Goal: Task Accomplishment & Management: Manage account settings

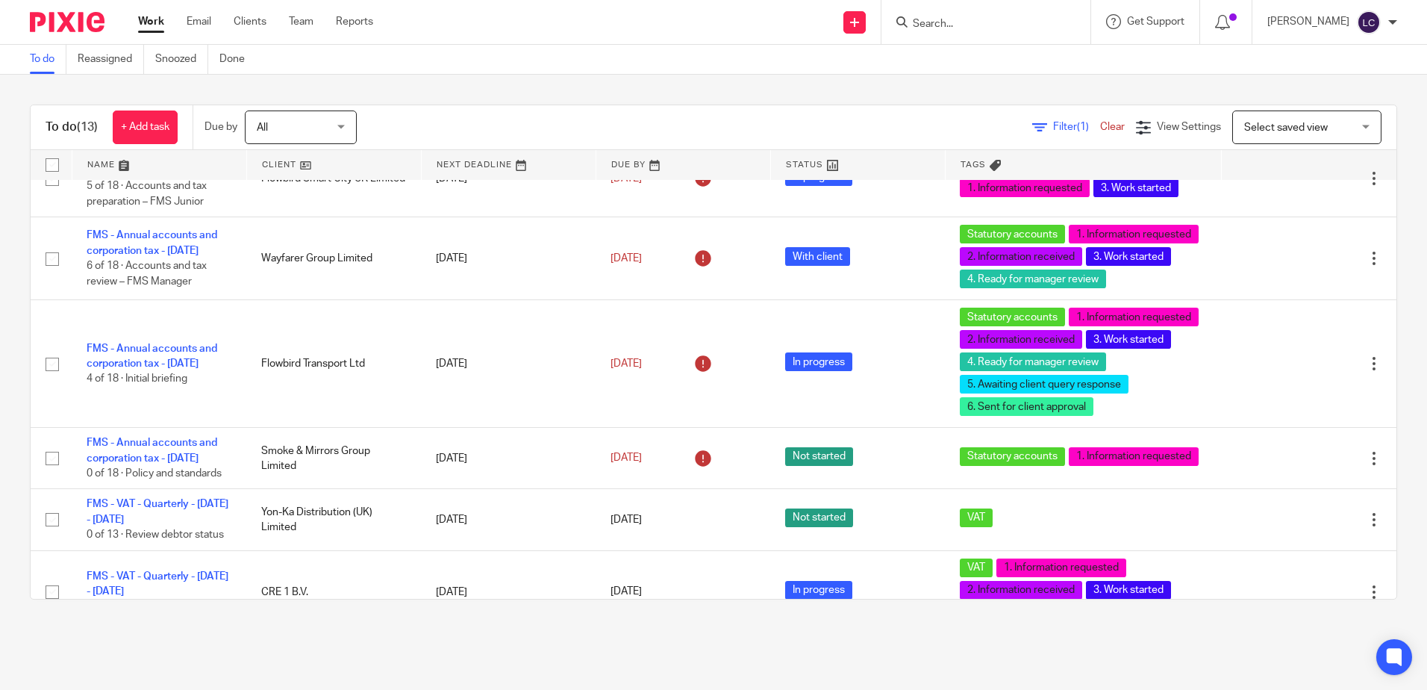
scroll to position [1342, 0]
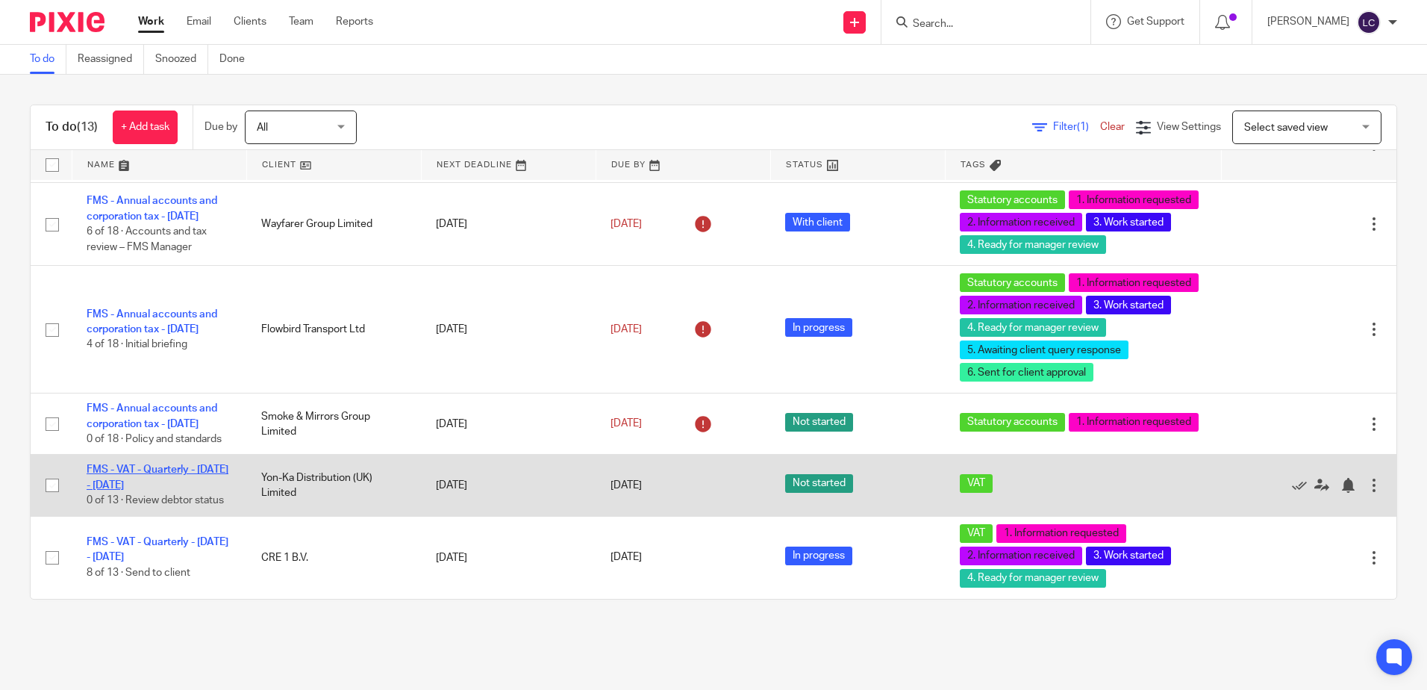
click at [186, 467] on link "FMS - VAT - Quarterly - [DATE] - [DATE]" at bounding box center [158, 476] width 142 height 25
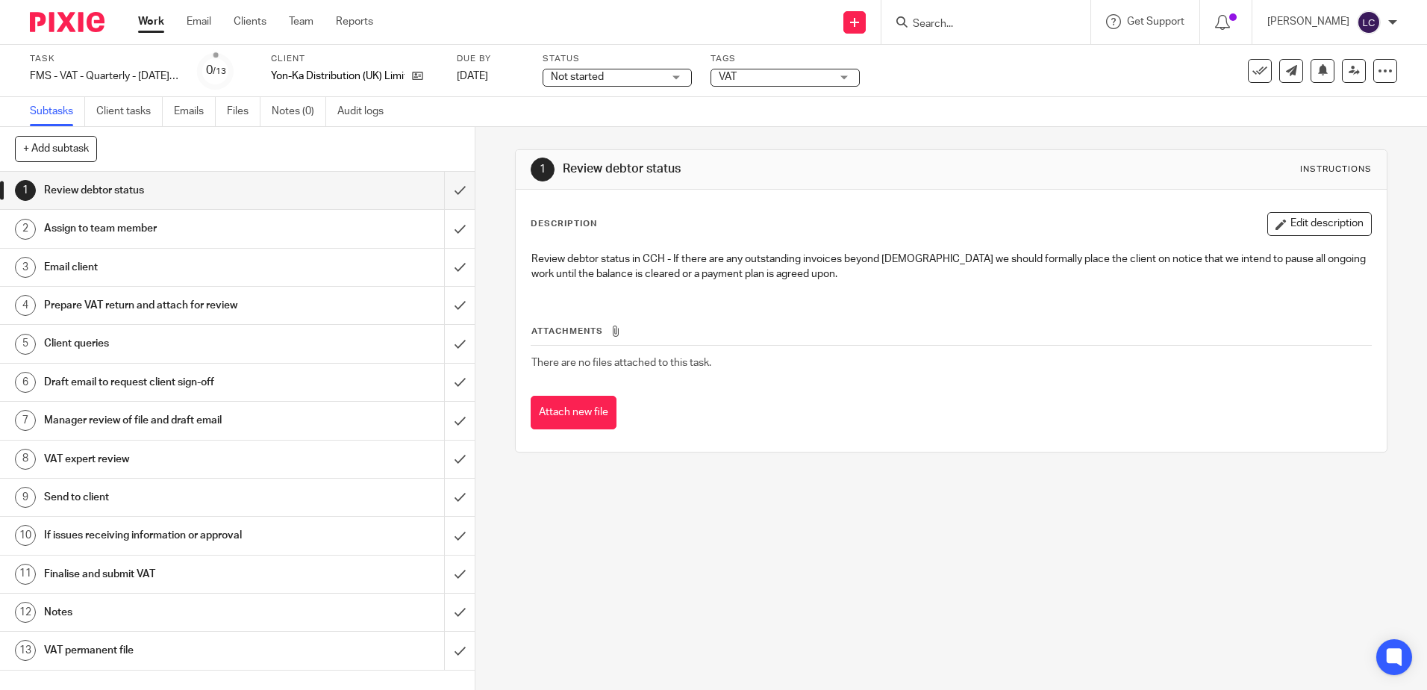
click at [669, 76] on div "Not started Not started" at bounding box center [617, 78] width 149 height 18
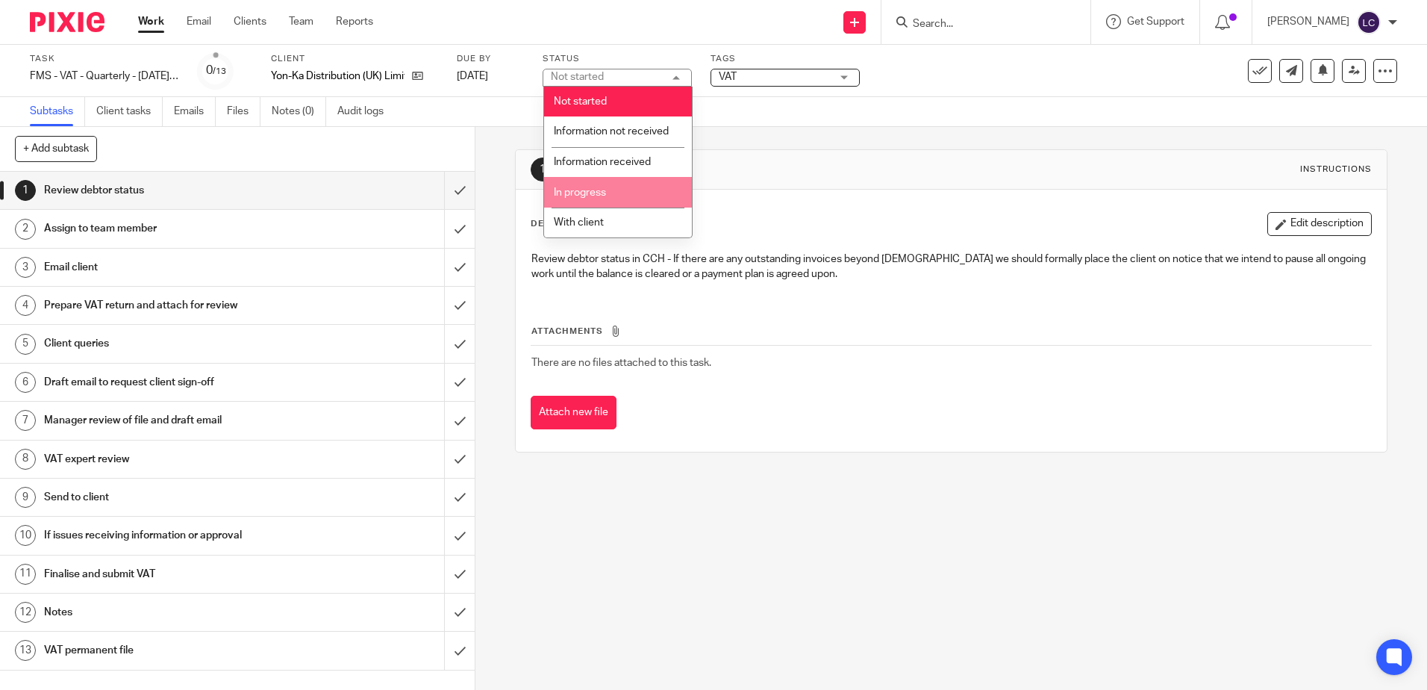
click at [597, 191] on span "In progress" at bounding box center [580, 192] width 52 height 10
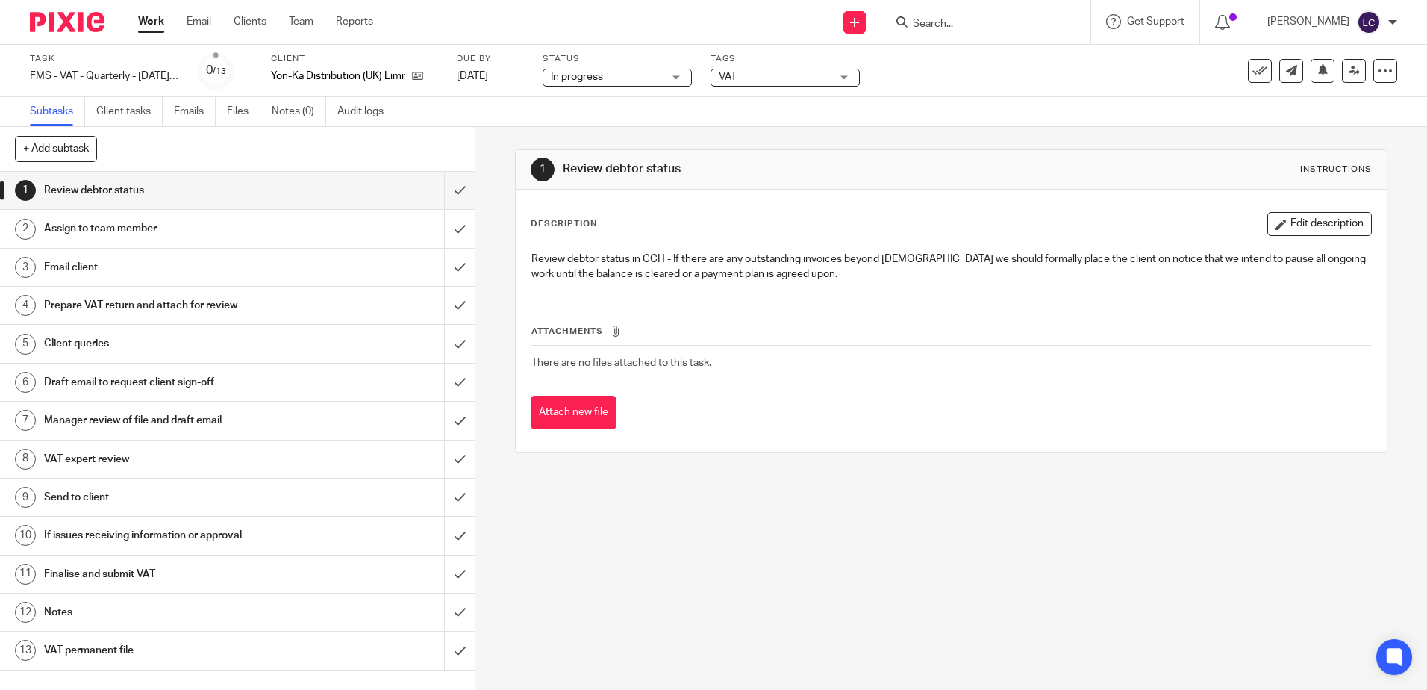
click at [846, 79] on div "VAT" at bounding box center [785, 78] width 149 height 18
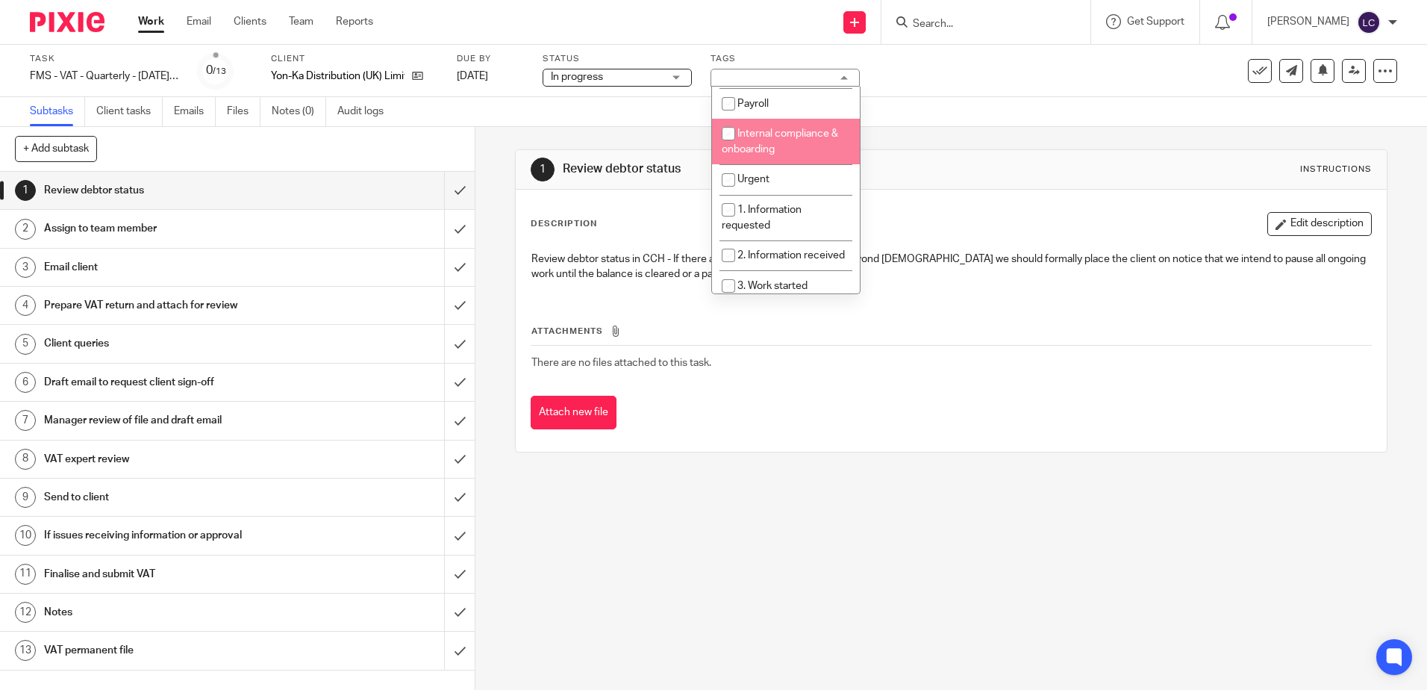
scroll to position [224, 0]
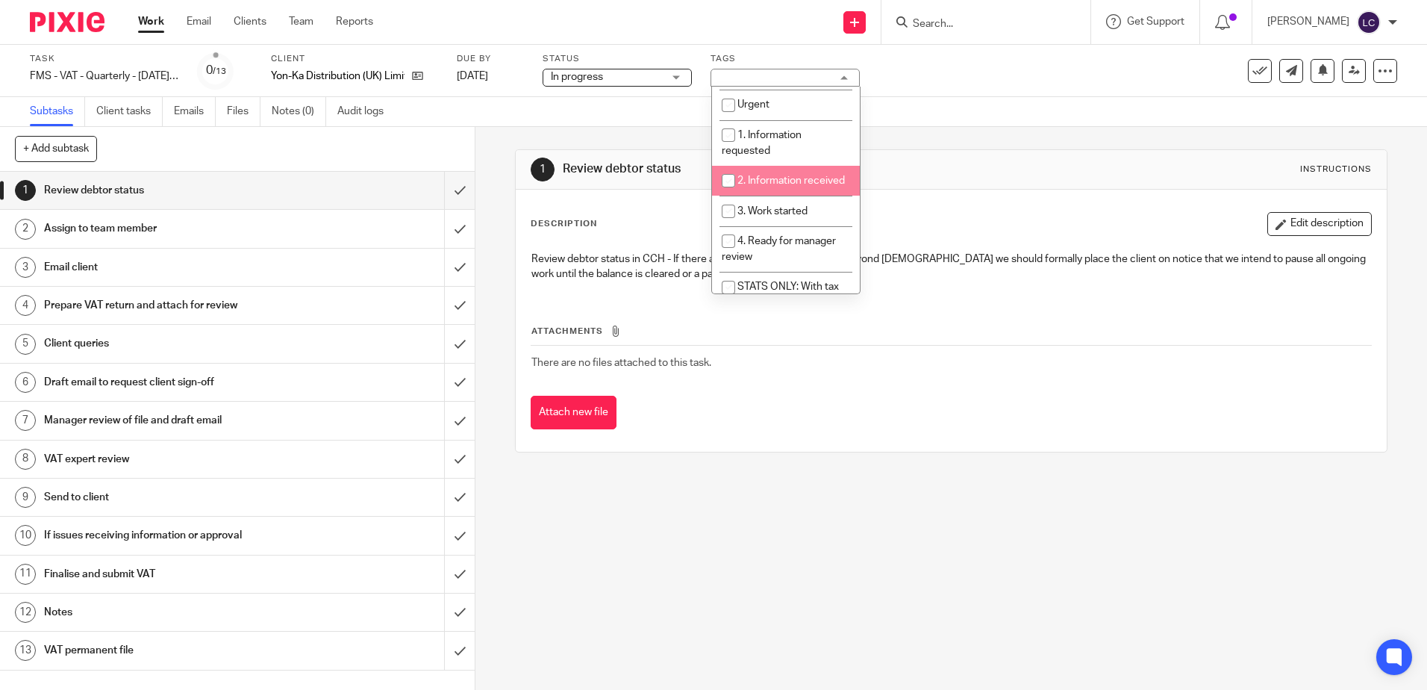
click at [725, 174] on input "checkbox" at bounding box center [728, 180] width 28 height 28
checkbox input "true"
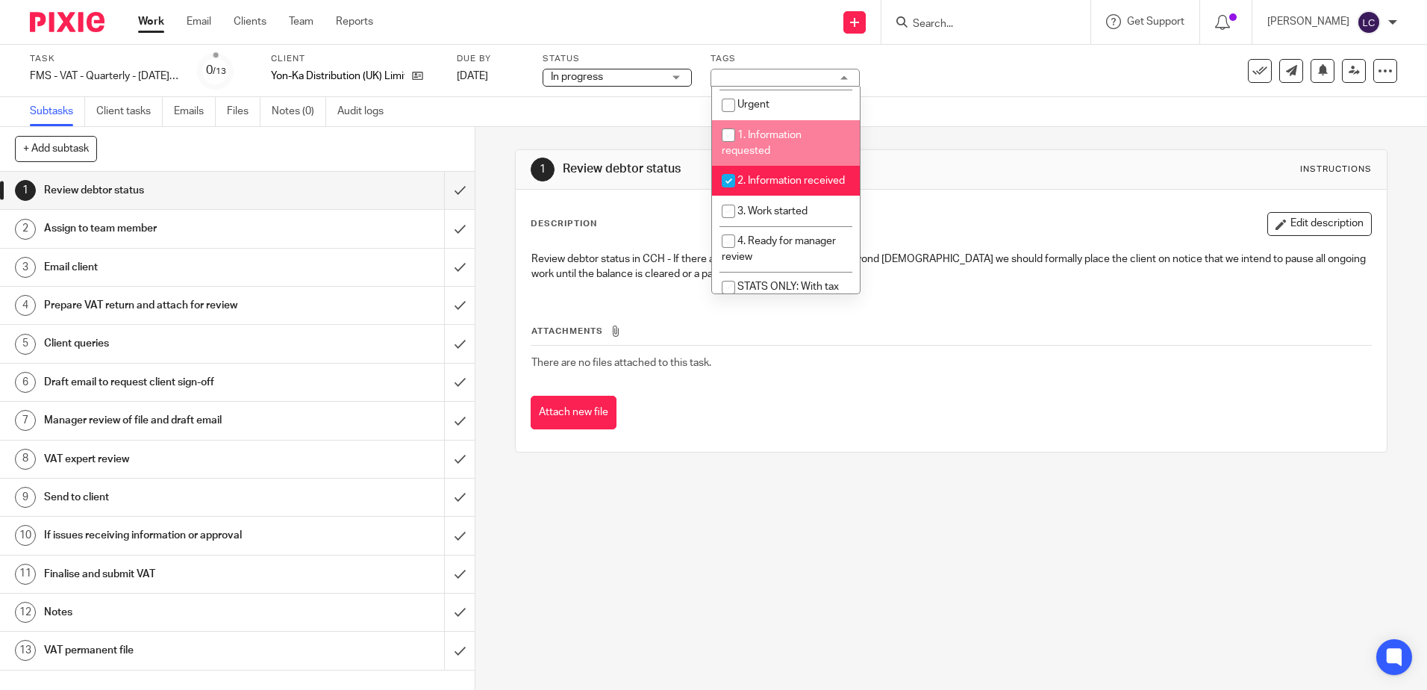
click at [727, 140] on input "checkbox" at bounding box center [728, 135] width 28 height 28
checkbox input "true"
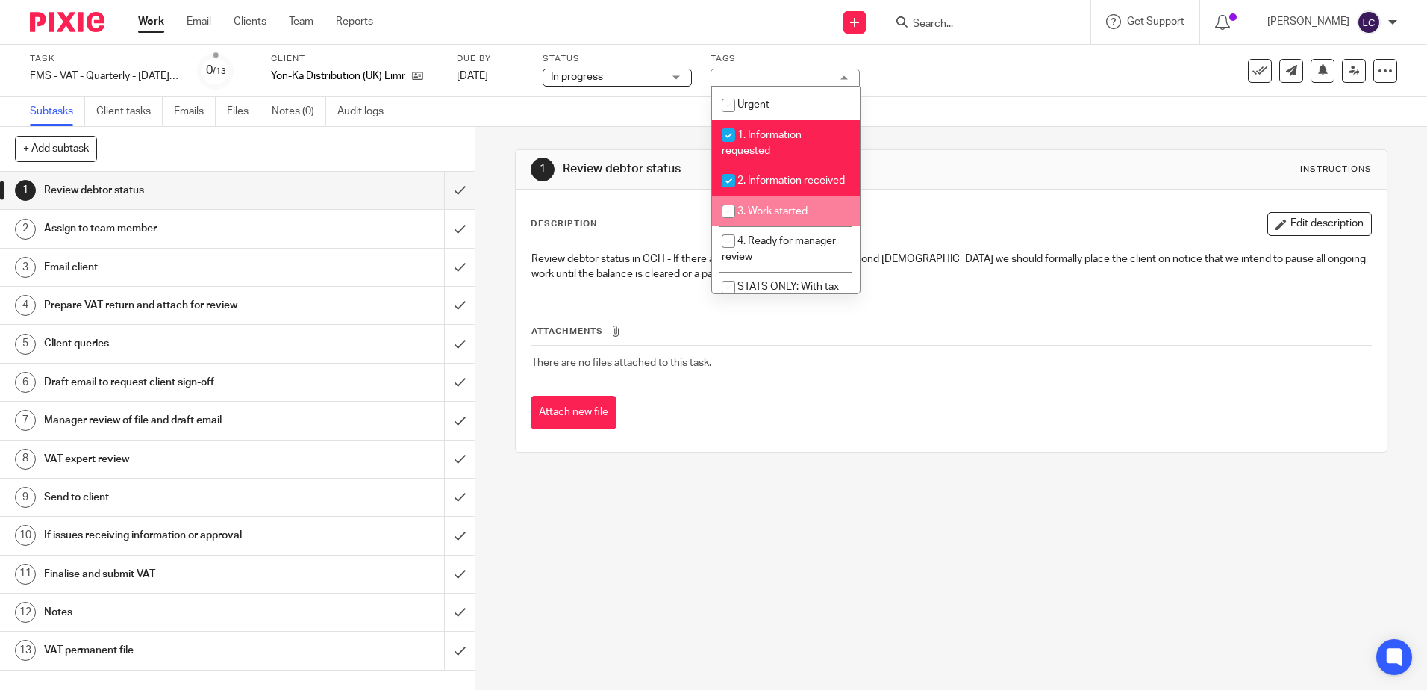
click at [731, 225] on input "checkbox" at bounding box center [728, 211] width 28 height 28
checkbox input "true"
click at [723, 575] on div "1 Review debtor status Instructions Description Edit description Review debtor …" at bounding box center [951, 408] width 952 height 563
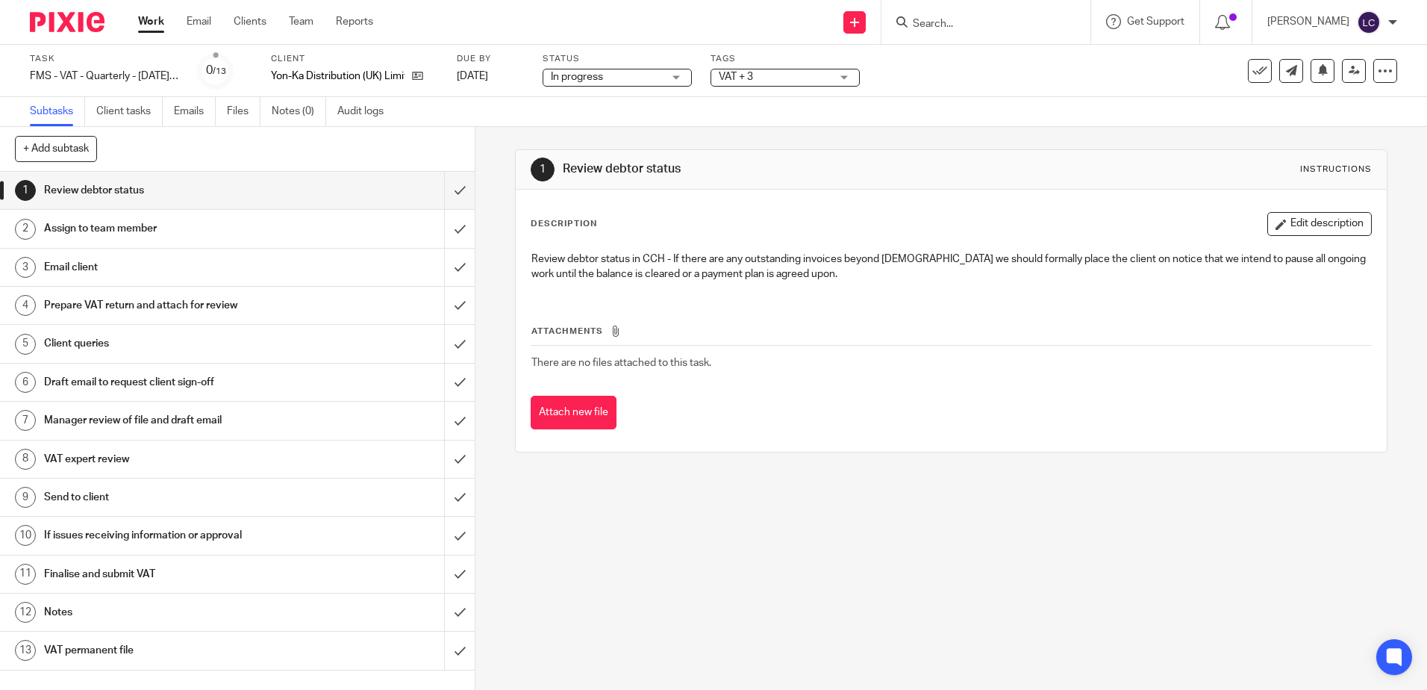
click at [70, 25] on img at bounding box center [67, 22] width 75 height 20
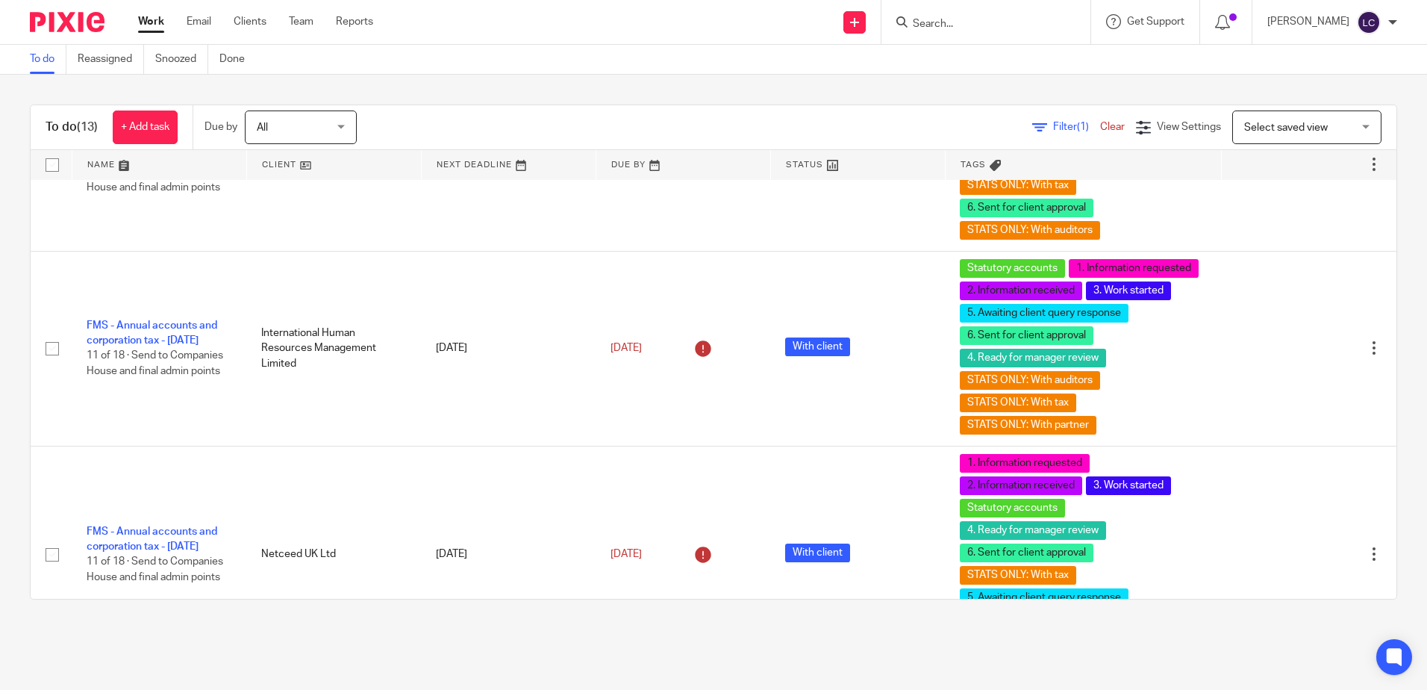
scroll to position [1342, 0]
